Goal: Information Seeking & Learning: Find specific page/section

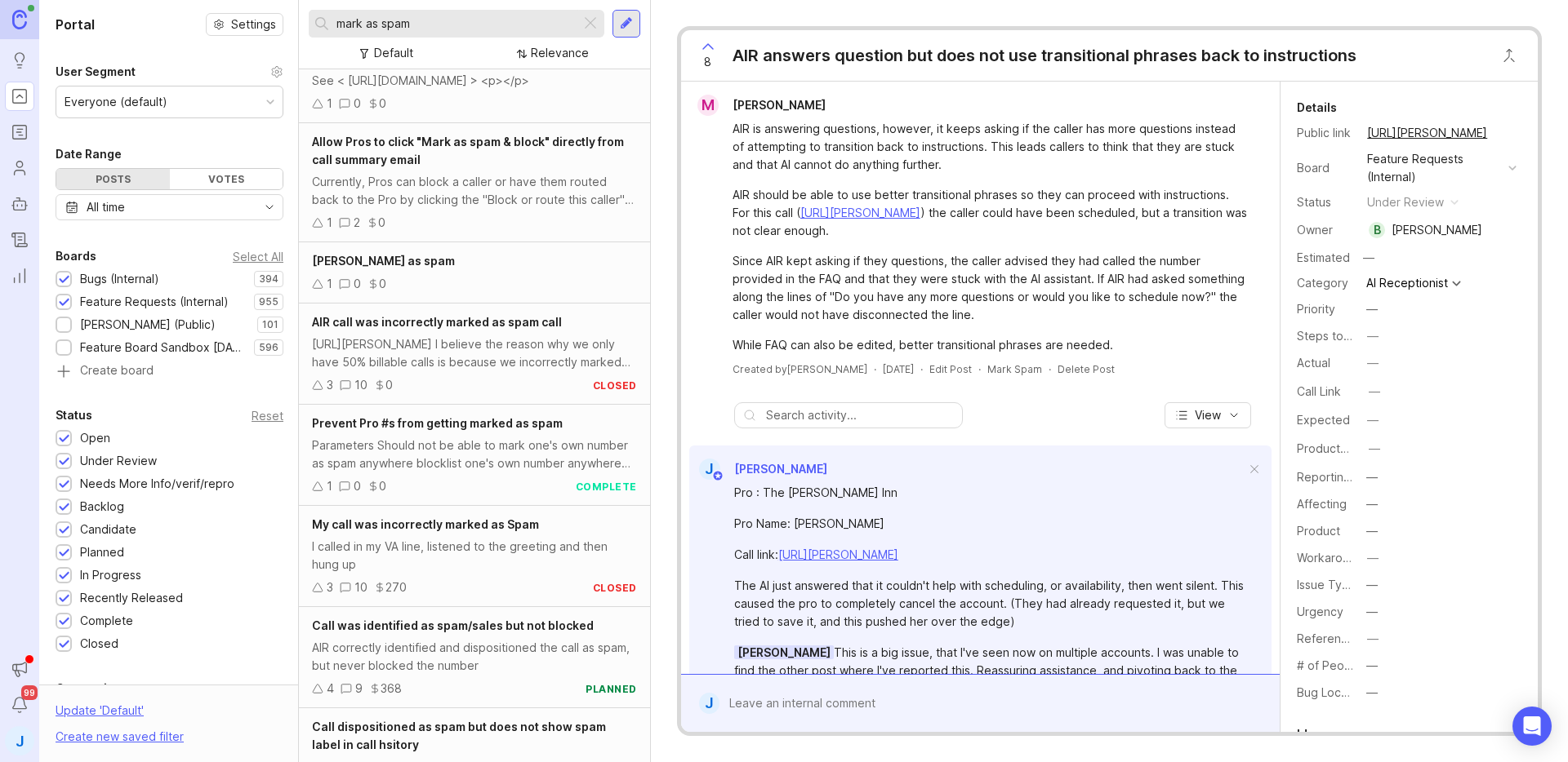
scroll to position [70, 0]
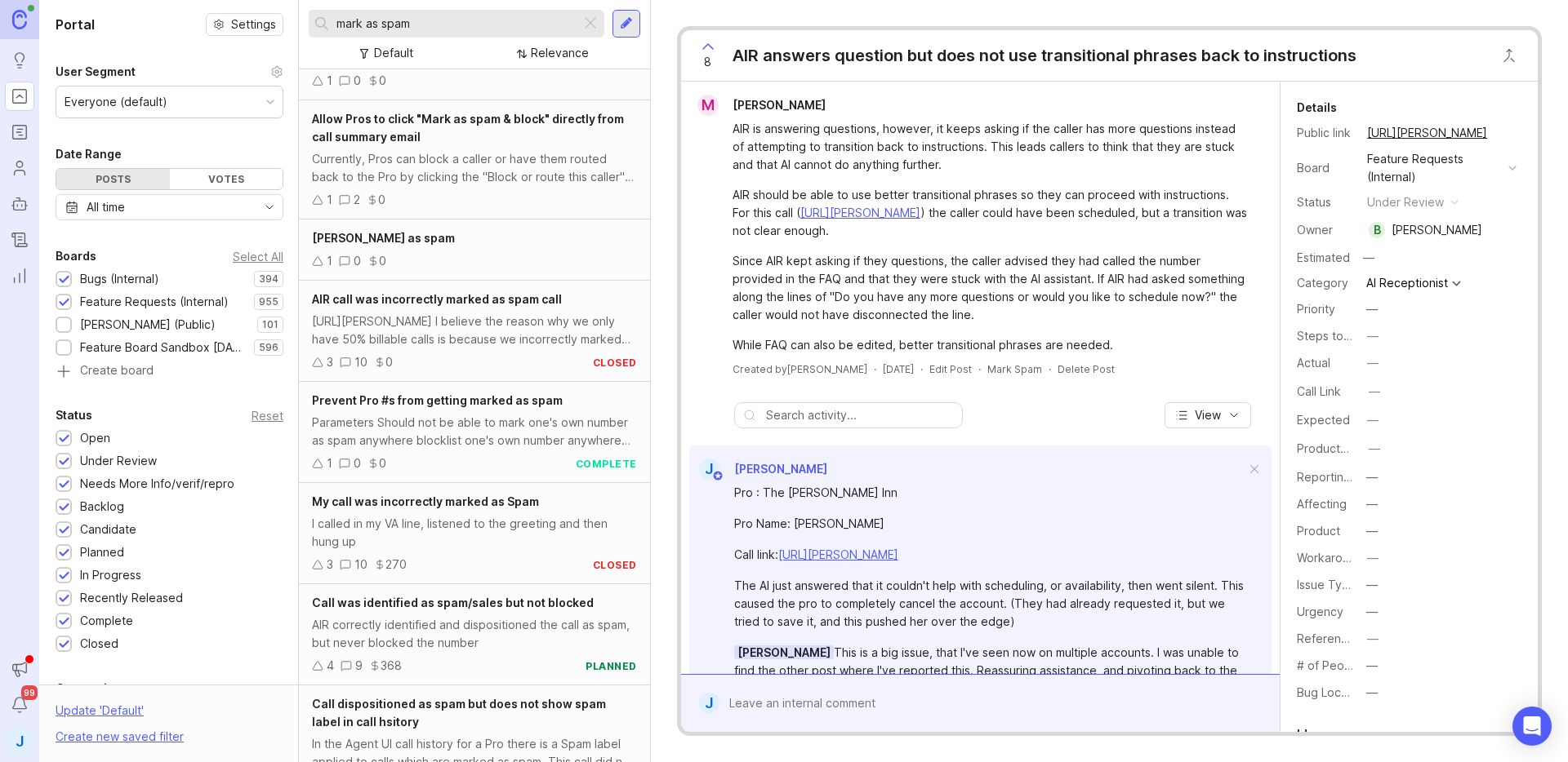
type input "mark as spam"
click at [506, 208] on div "1 2 0" at bounding box center [474, 200] width 325 height 18
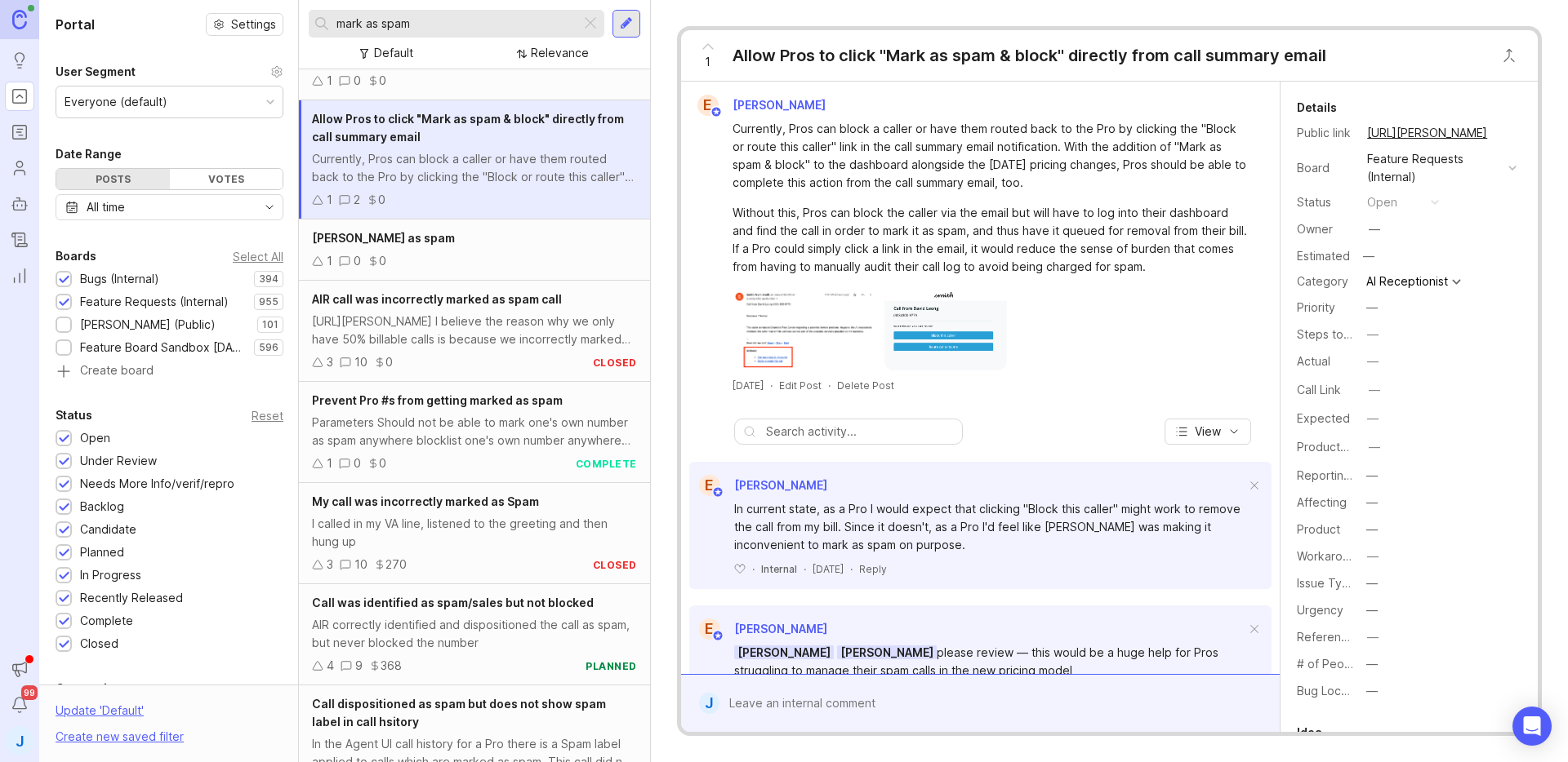
click at [716, 53] on icon at bounding box center [708, 47] width 20 height 20
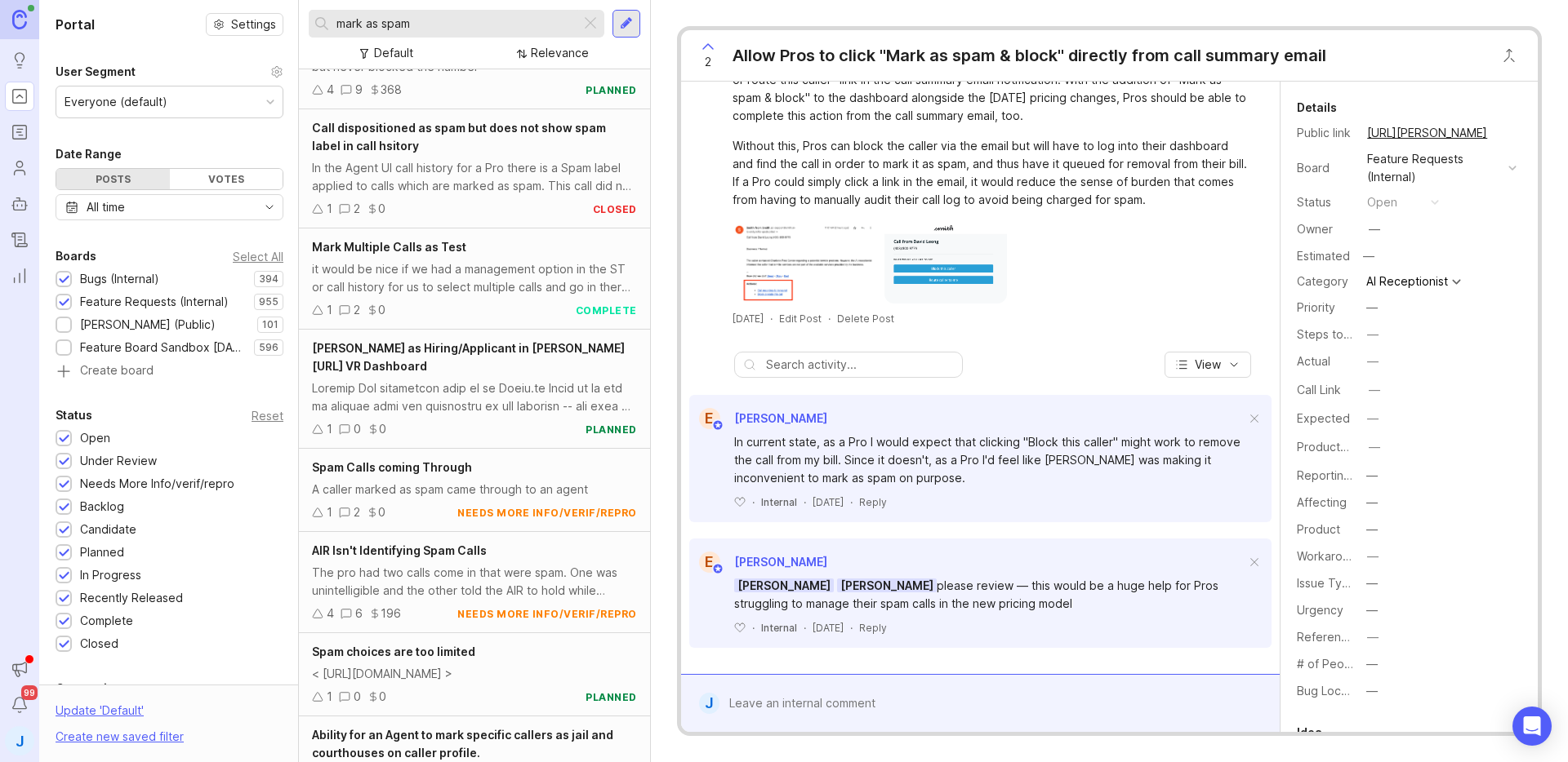
scroll to position [771, 0]
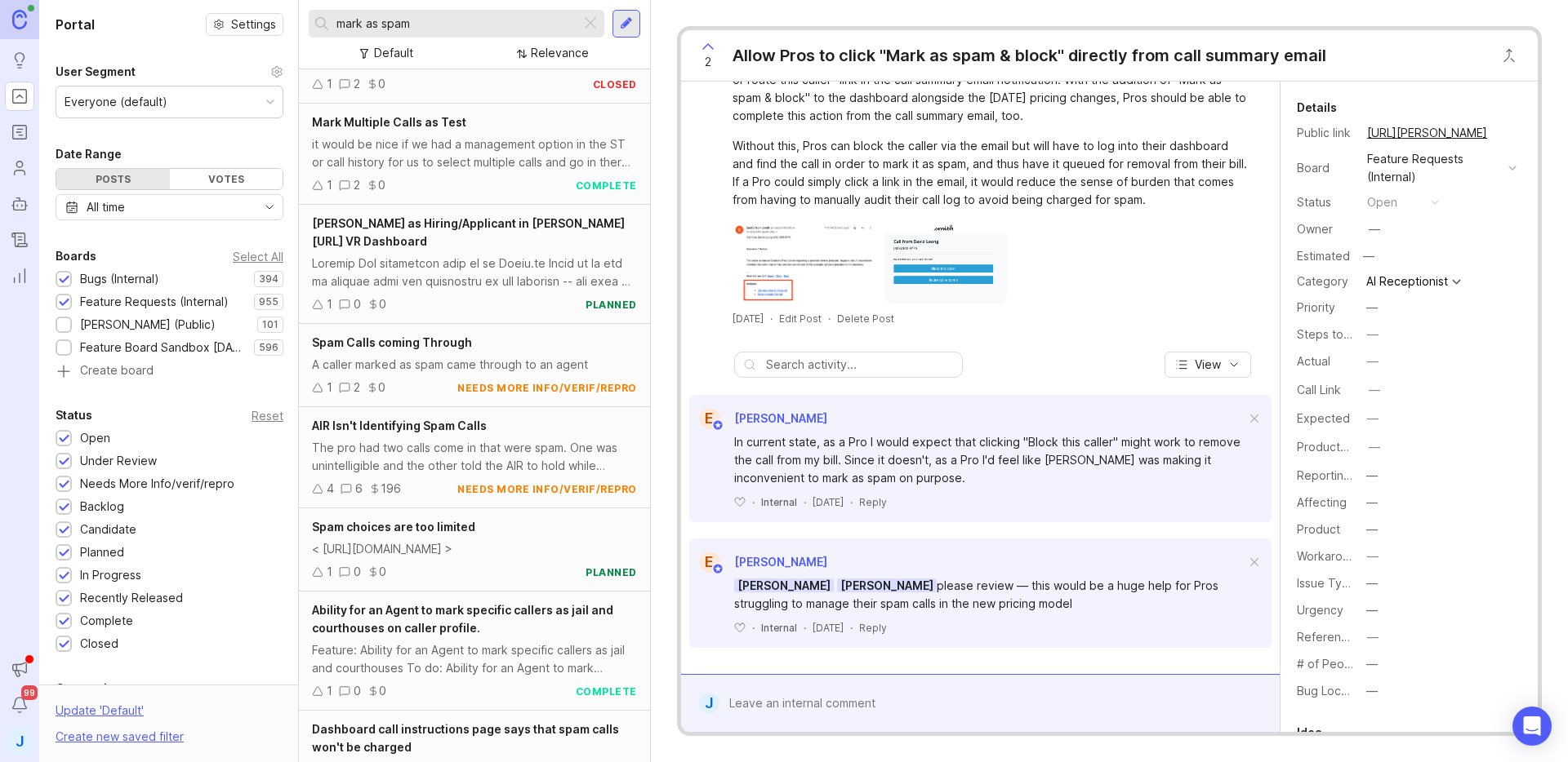
click at [899, 151] on div "Without this, Pros can block the caller via the email but will have to log into…" at bounding box center [990, 172] width 515 height 72
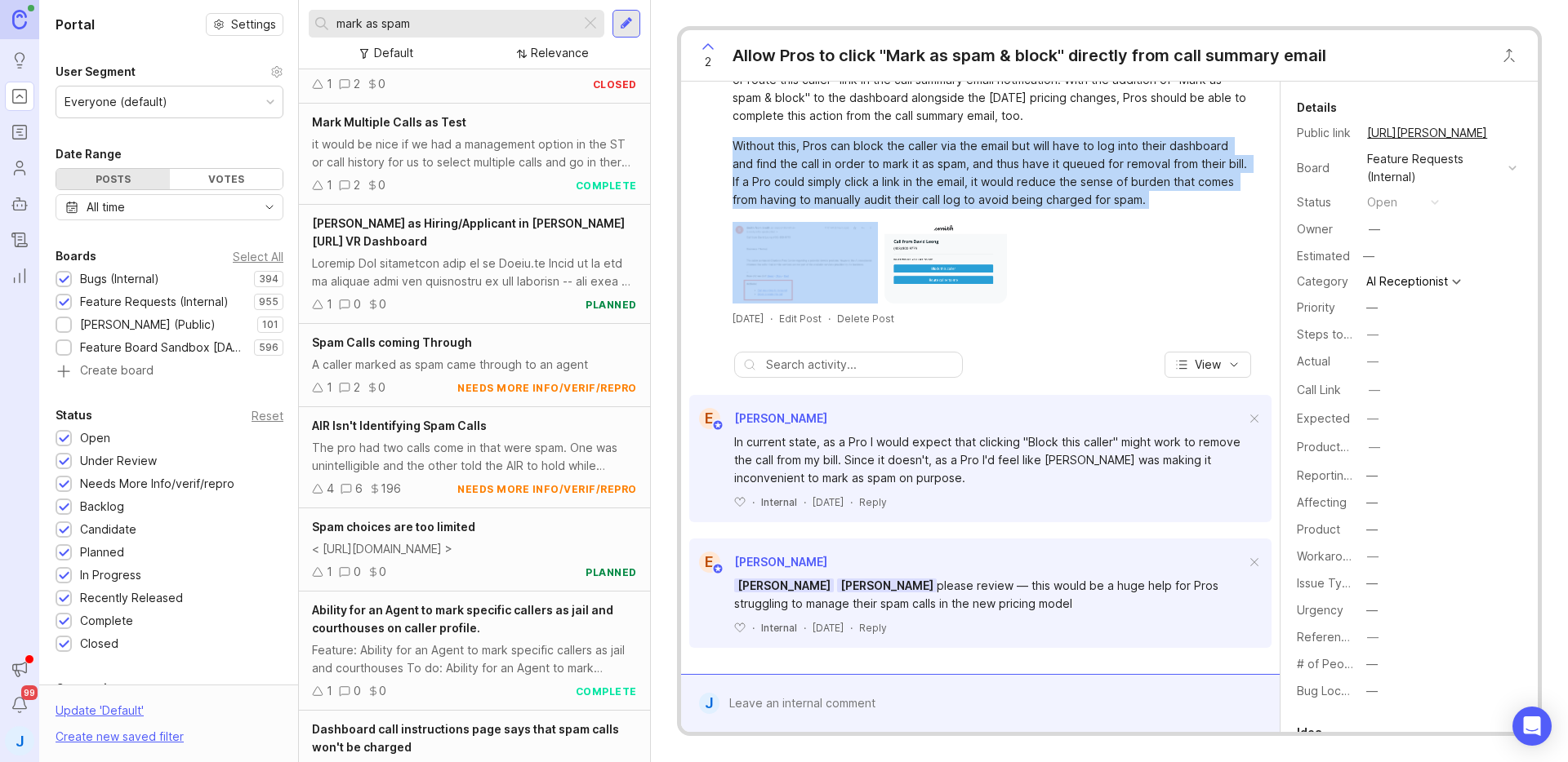
click at [899, 151] on div "Without this, Pros can block the caller via the email but will have to log into…" at bounding box center [990, 172] width 515 height 72
click at [1036, 178] on div "Without this, Pros can block the caller via the email but will have to log into…" at bounding box center [990, 172] width 515 height 72
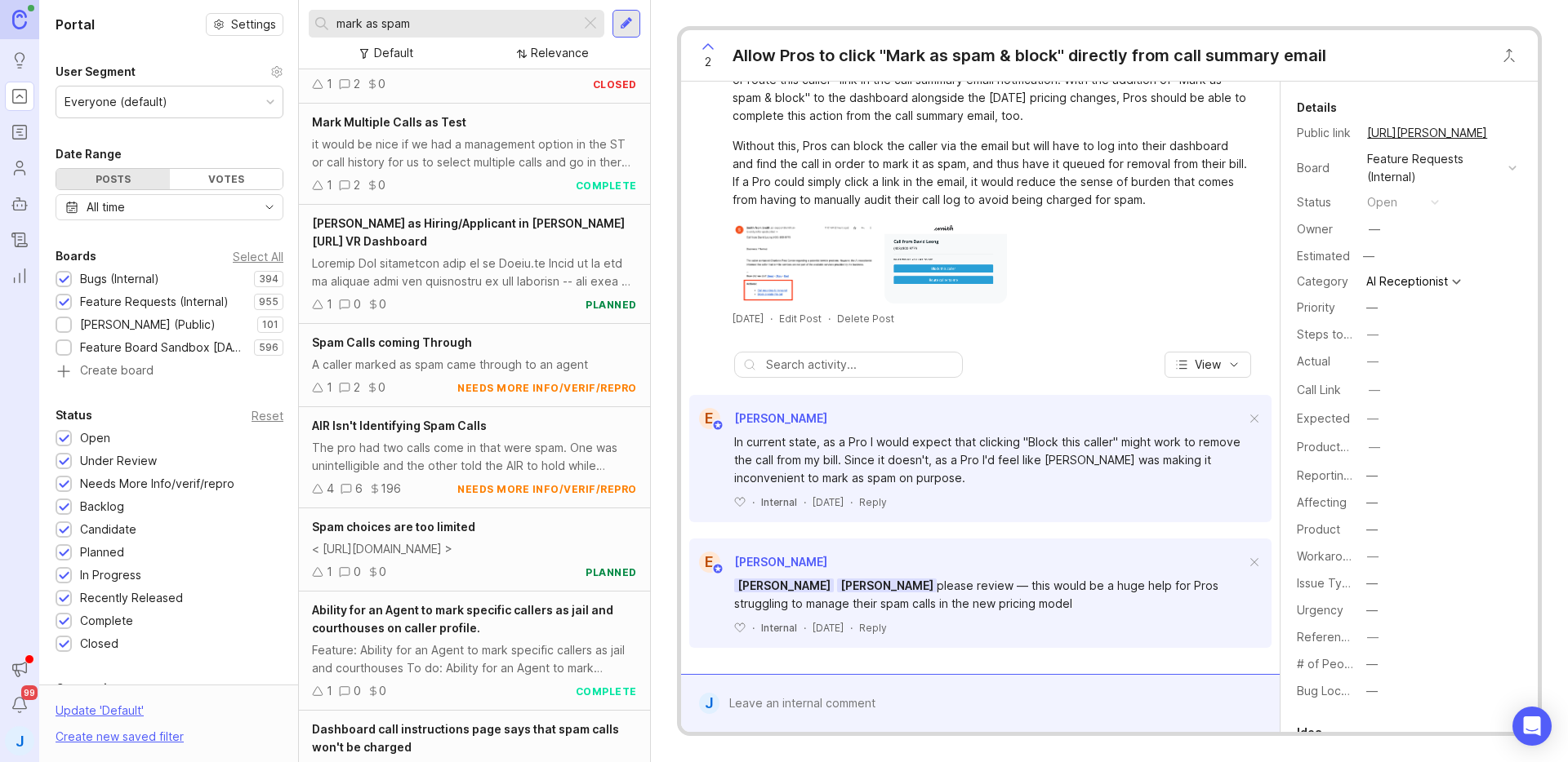
scroll to position [0, 0]
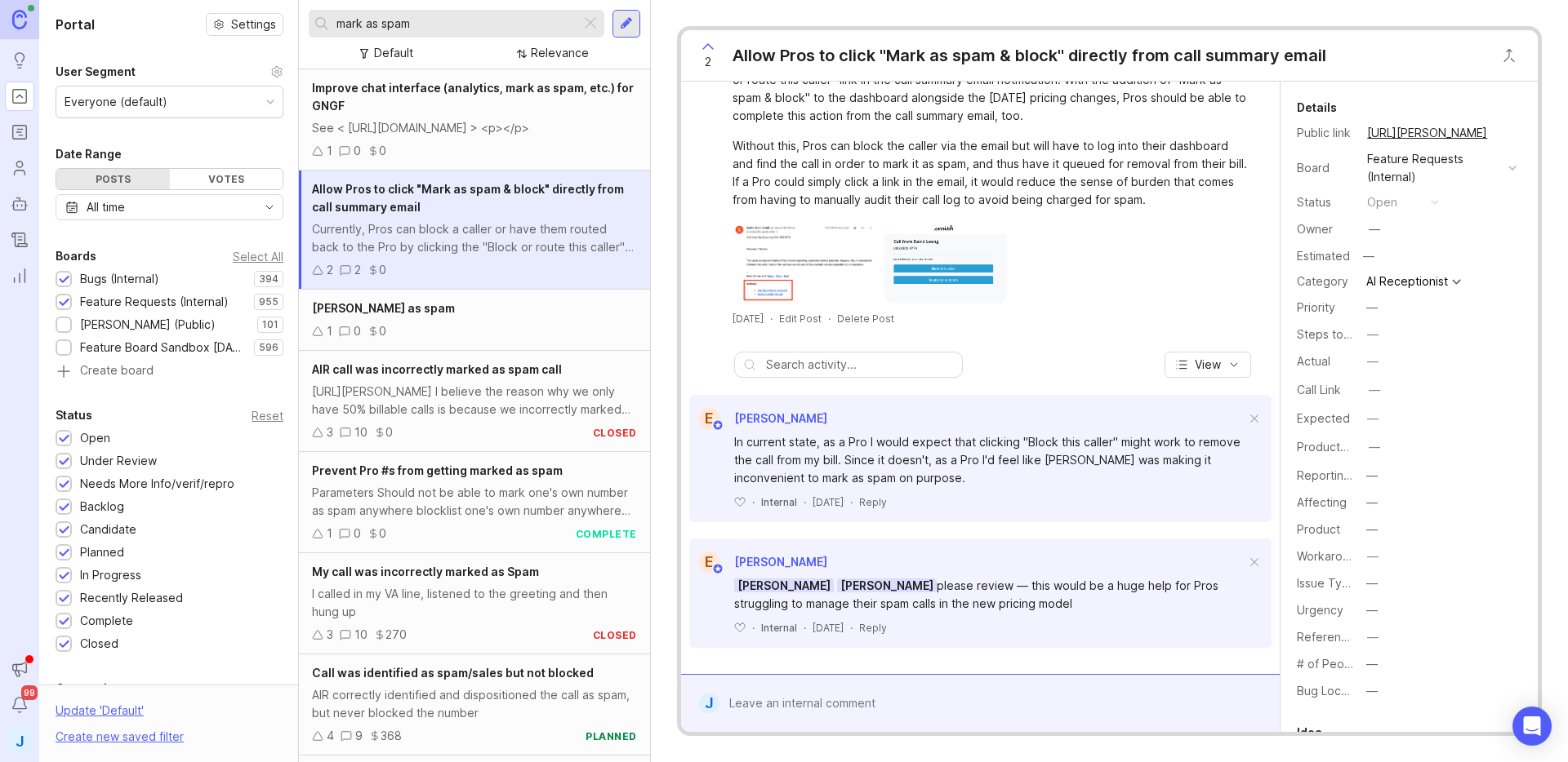
click at [399, 25] on input "mark as spam" at bounding box center [455, 24] width 237 height 18
